Goal: Transaction & Acquisition: Purchase product/service

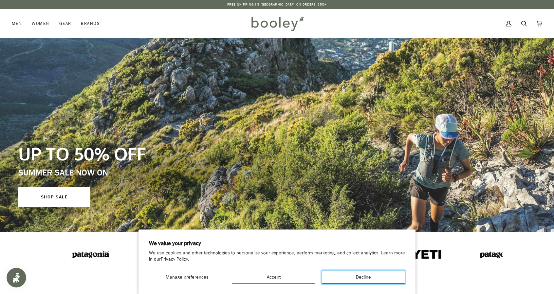
click at [352, 279] on button "Decline" at bounding box center [363, 277] width 83 height 13
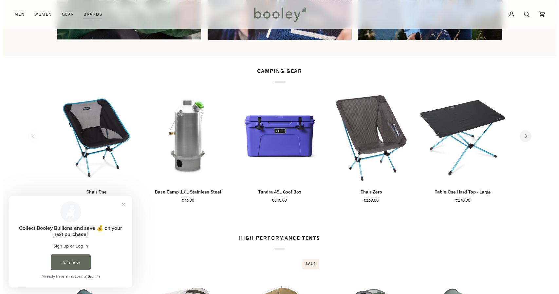
scroll to position [726, 0]
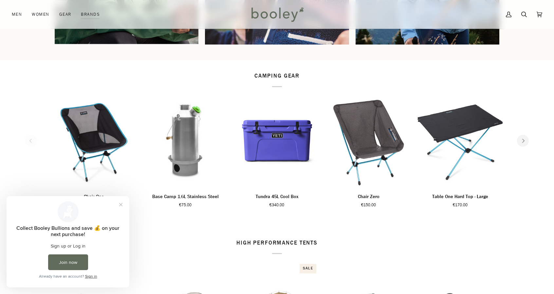
click at [526, 141] on button "Next" at bounding box center [523, 141] width 12 height 12
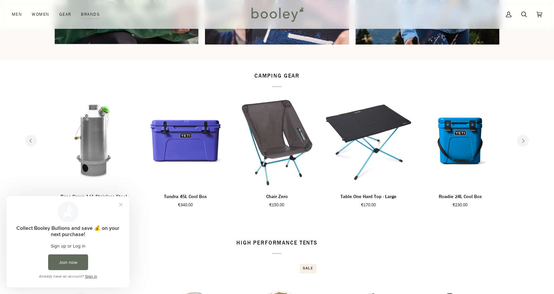
click at [526, 141] on button "Next" at bounding box center [523, 141] width 12 height 12
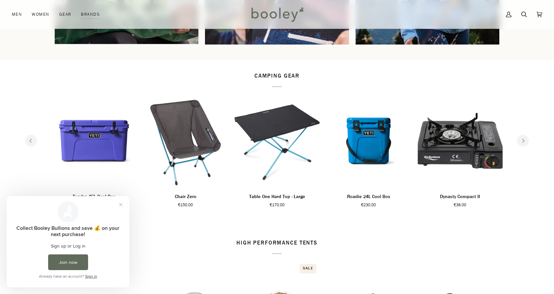
click at [526, 141] on button "Next" at bounding box center [523, 141] width 12 height 12
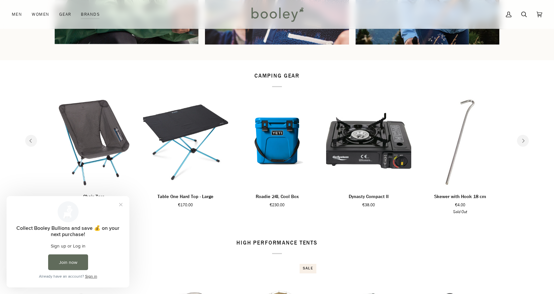
click at [526, 141] on button "Next" at bounding box center [523, 141] width 12 height 12
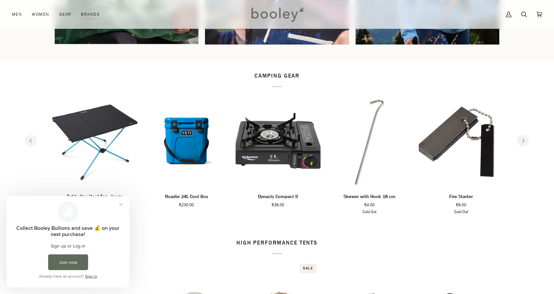
click at [526, 141] on button "Next" at bounding box center [523, 141] width 12 height 12
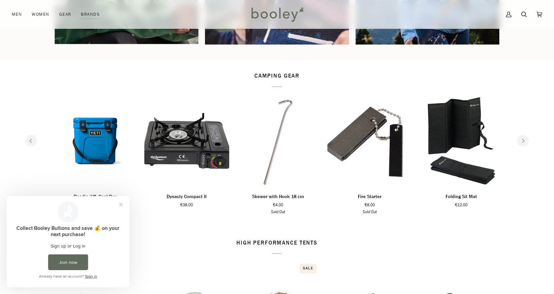
click at [526, 141] on button "Next" at bounding box center [523, 141] width 12 height 12
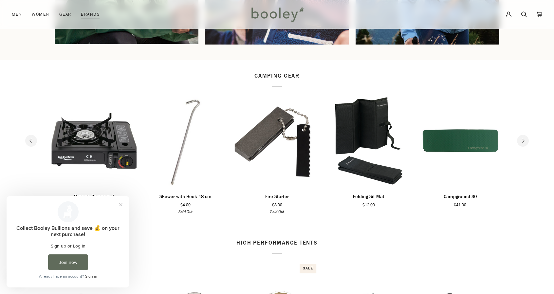
click at [526, 141] on button "Next" at bounding box center [523, 141] width 12 height 12
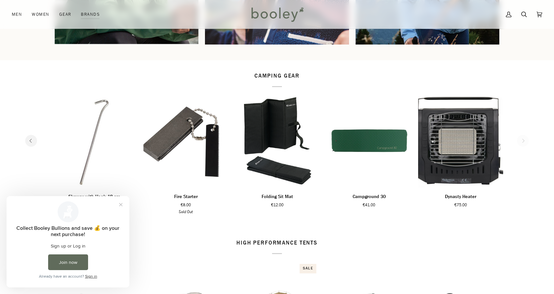
click at [526, 141] on section "camping gear 1 2 3 4 5 6 Quick add" at bounding box center [277, 143] width 554 height 167
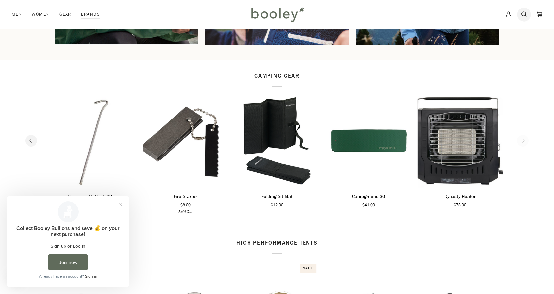
click at [525, 14] on icon at bounding box center [524, 14] width 6 height 6
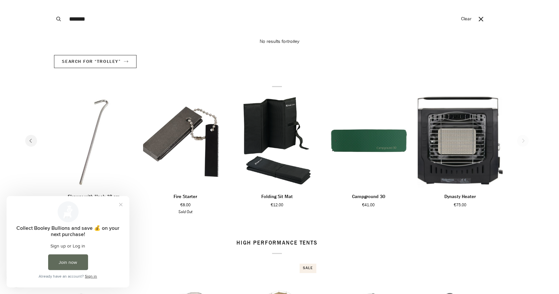
type input "*******"
click at [51, 0] on button "Search" at bounding box center [58, 19] width 14 height 38
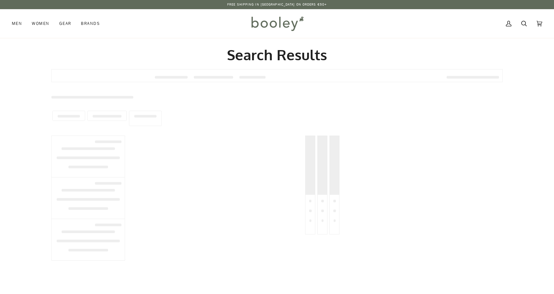
type input "*******"
